Goal: Use online tool/utility: Utilize a website feature to perform a specific function

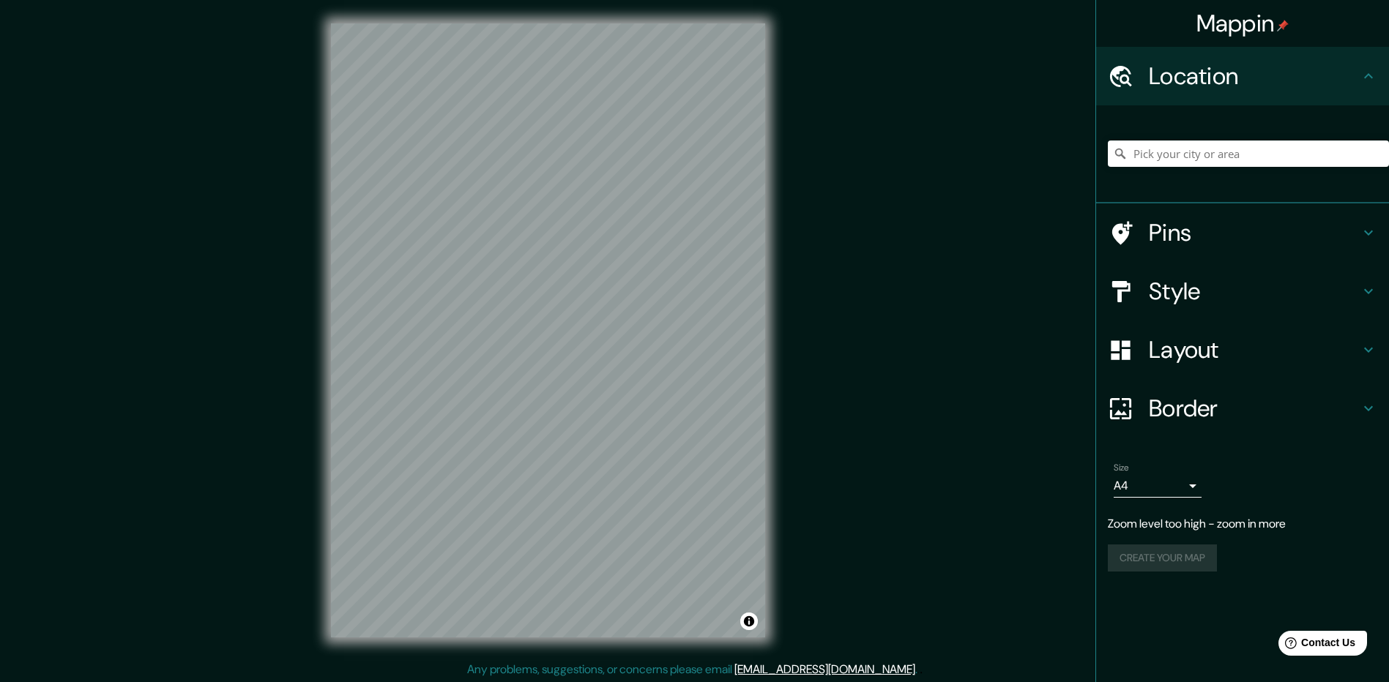
click at [784, 347] on div "© Mapbox © OpenStreetMap Improve this map" at bounding box center [548, 330] width 481 height 661
click at [1368, 231] on icon at bounding box center [1369, 233] width 18 height 18
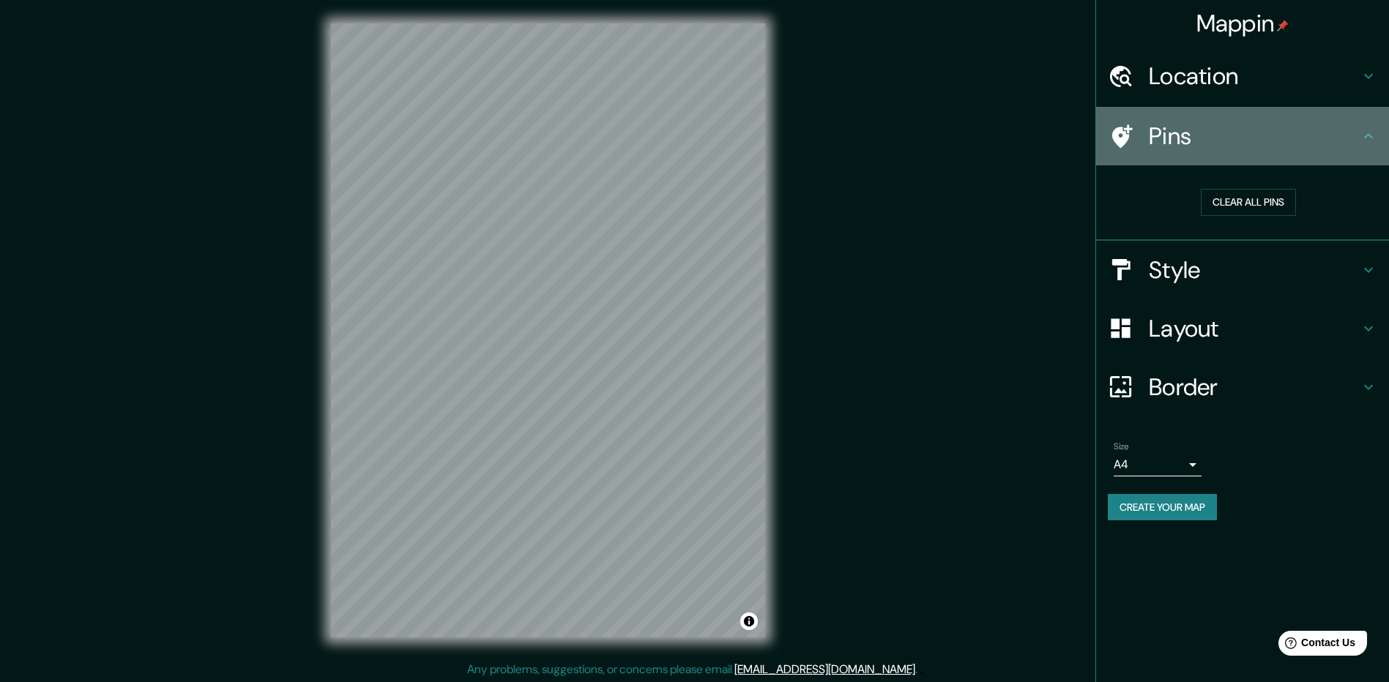
click at [1372, 133] on icon at bounding box center [1369, 136] width 18 height 18
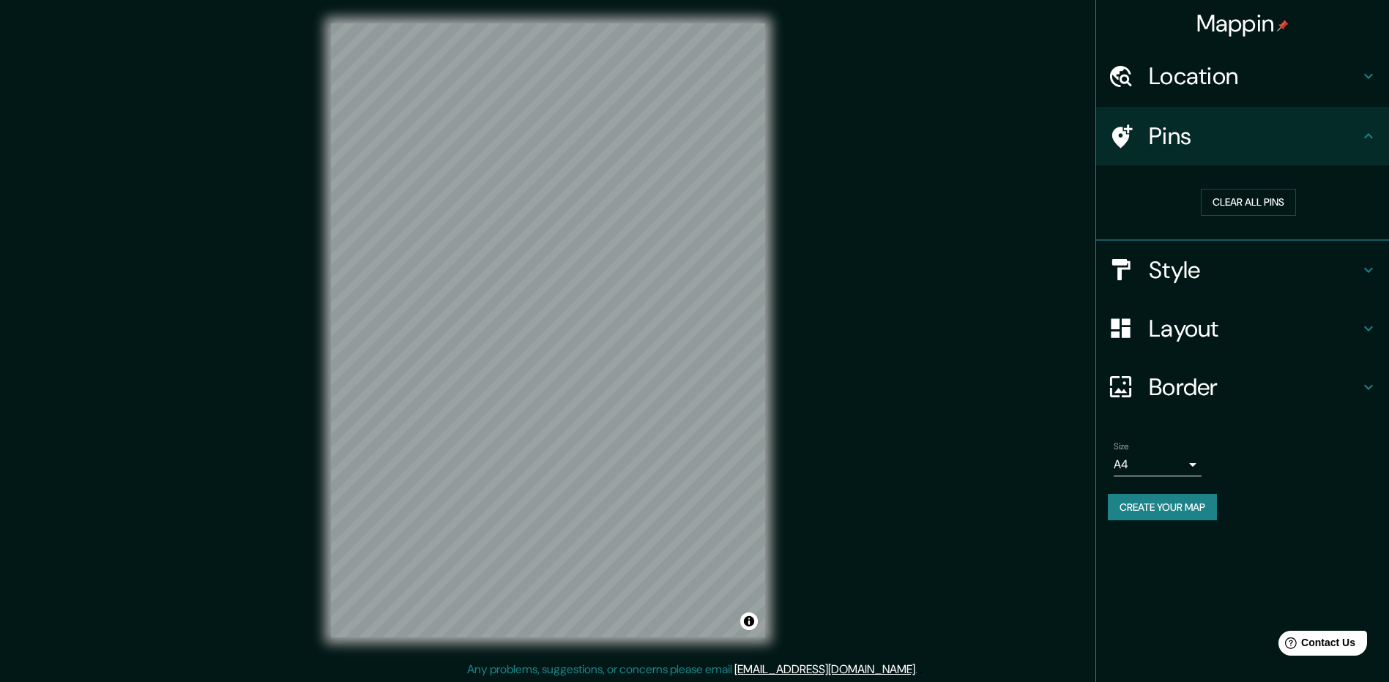
click at [1363, 267] on icon at bounding box center [1369, 270] width 18 height 18
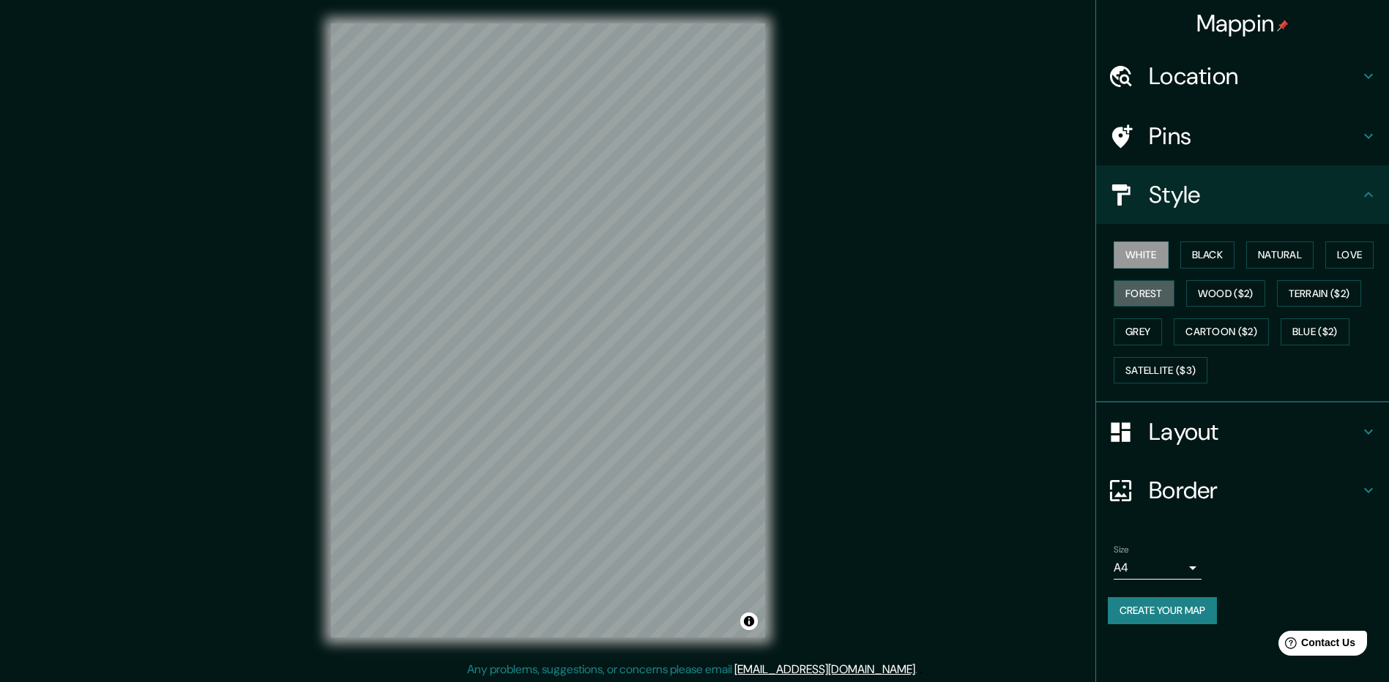
click at [1158, 295] on button "Forest" at bounding box center [1144, 293] width 61 height 27
click at [1156, 250] on button "White" at bounding box center [1141, 255] width 55 height 27
click at [1207, 250] on button "Black" at bounding box center [1207, 255] width 55 height 27
click at [1281, 258] on button "Natural" at bounding box center [1279, 255] width 67 height 27
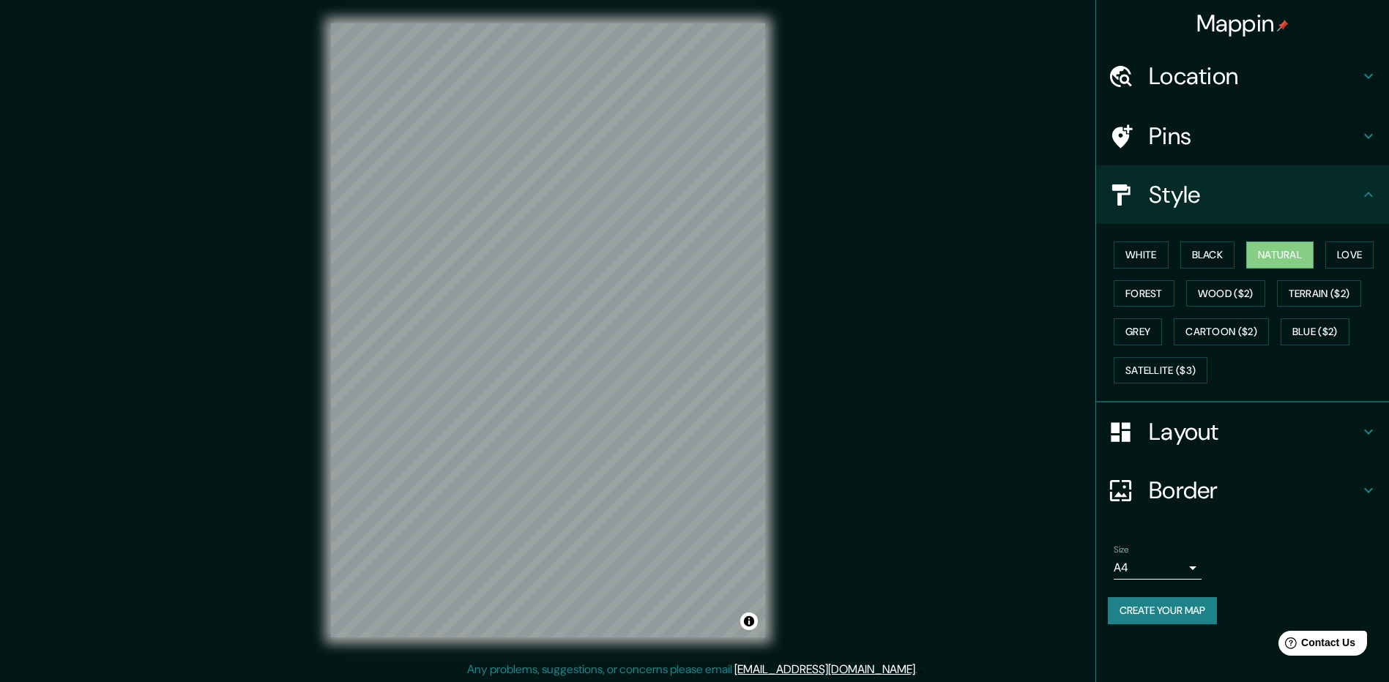
click at [1366, 252] on button "Love" at bounding box center [1349, 255] width 48 height 27
click at [1292, 253] on button "Natural" at bounding box center [1279, 255] width 67 height 27
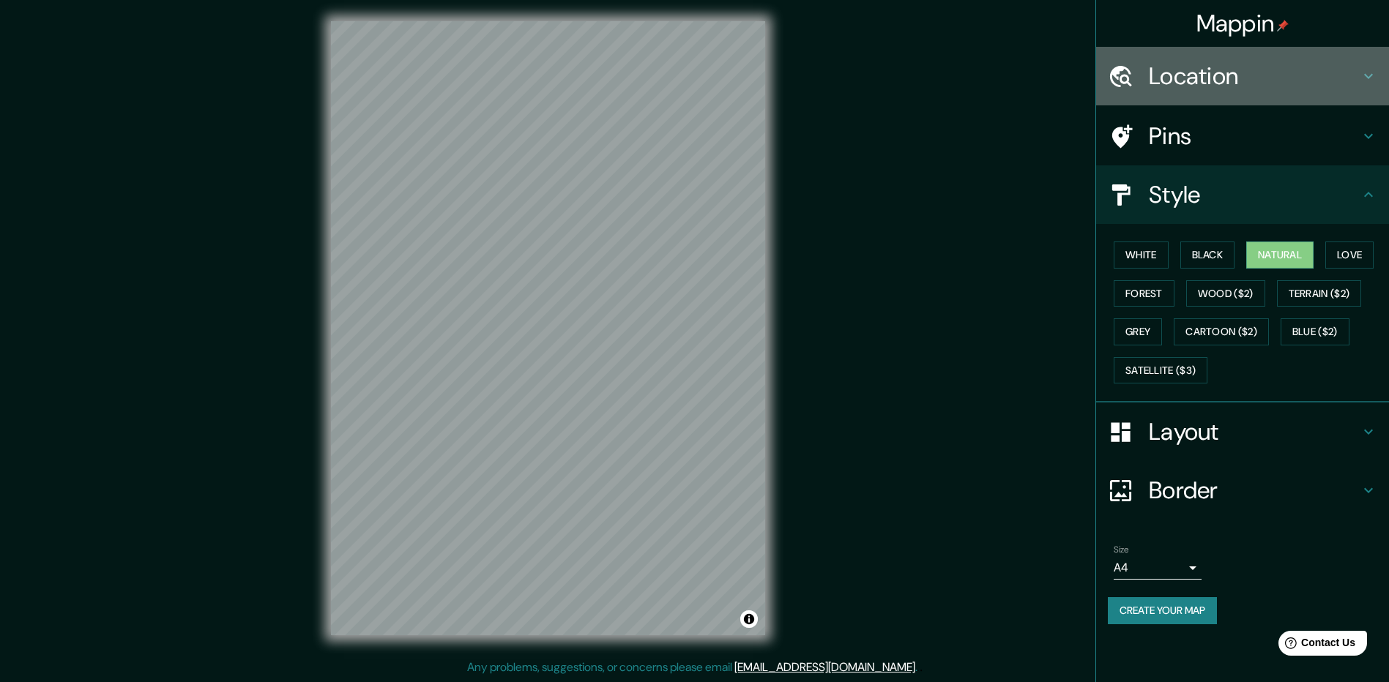
click at [1367, 81] on icon at bounding box center [1369, 76] width 18 height 18
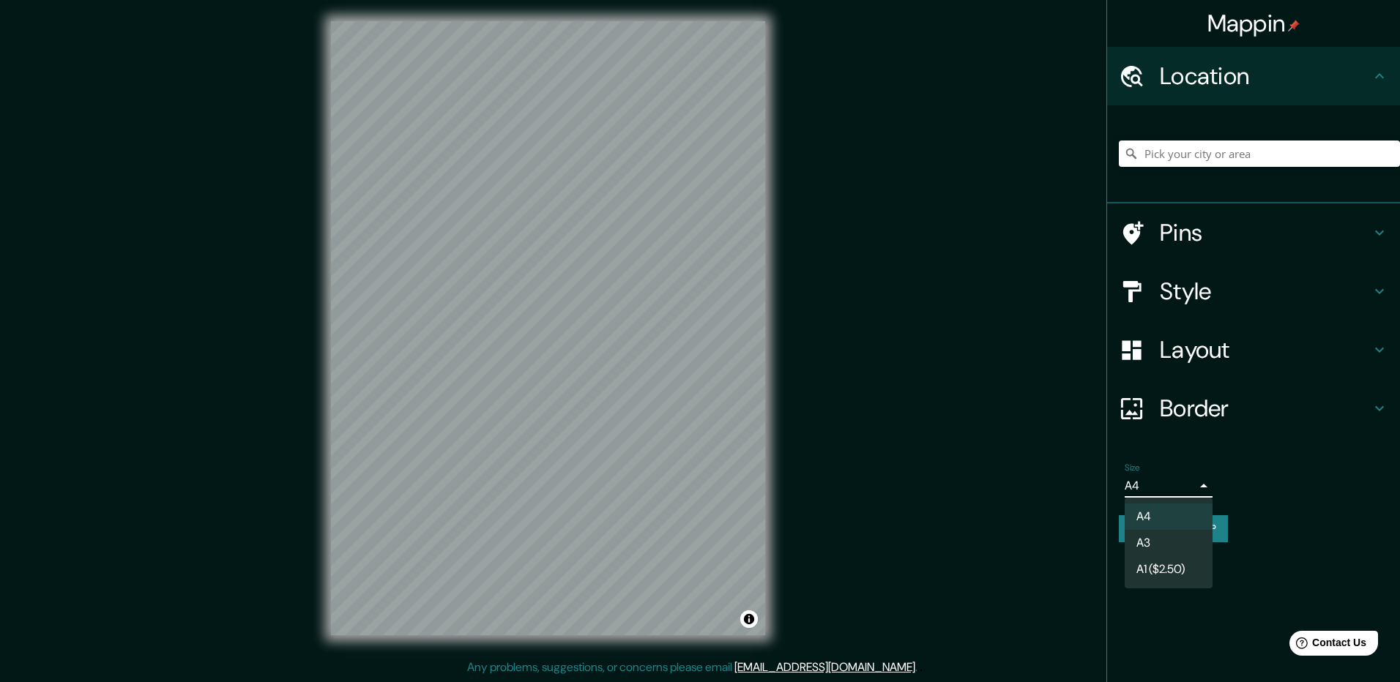
click at [1193, 491] on body "Mappin Location Pins Style Layout Border Choose a border. Hint : you can make l…" at bounding box center [700, 339] width 1400 height 682
click at [938, 571] on div at bounding box center [700, 341] width 1400 height 682
